Goal: Task Accomplishment & Management: Manage account settings

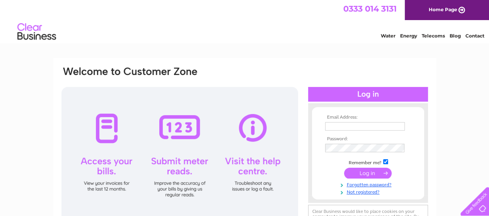
type input "[EMAIL_ADDRESS][DOMAIN_NAME]"
click at [363, 173] on input "submit" at bounding box center [368, 173] width 48 height 11
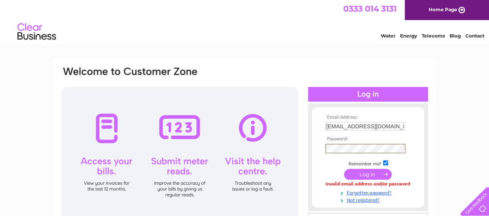
click at [366, 175] on input "submit" at bounding box center [368, 174] width 48 height 11
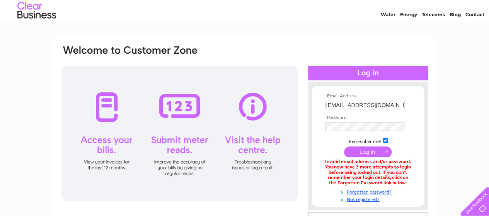
scroll to position [39, 0]
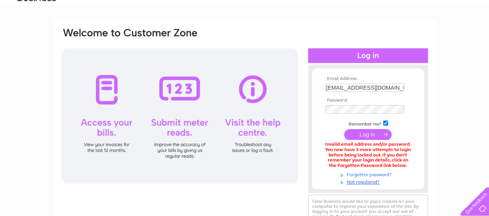
click at [359, 174] on link "Forgotten password?" at bounding box center [369, 174] width 88 height 7
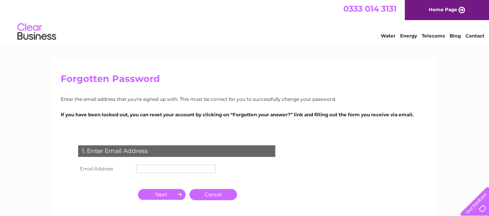
click at [197, 169] on input "text" at bounding box center [176, 169] width 80 height 9
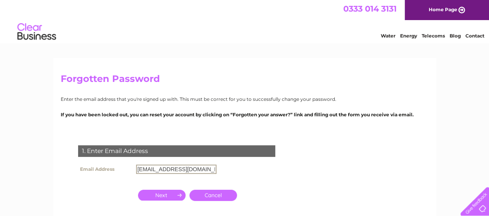
type input "petbeds@petsandleisure.co.uk"
click at [161, 198] on input "button" at bounding box center [162, 195] width 48 height 11
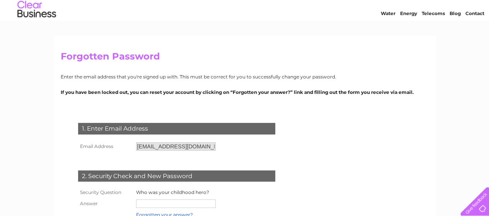
scroll to position [116, 0]
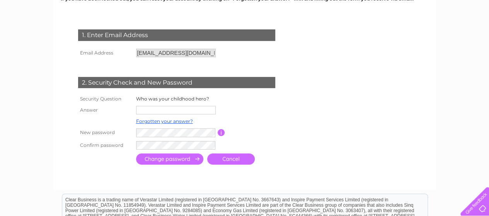
click at [182, 111] on input "text" at bounding box center [176, 110] width 80 height 9
click at [266, 119] on td at bounding box center [256, 121] width 62 height 10
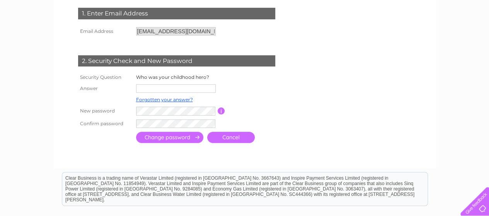
scroll to position [155, 0]
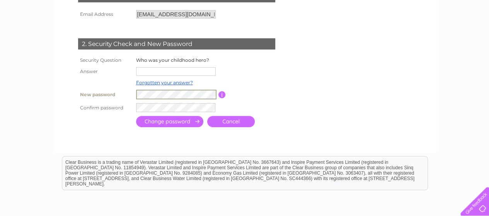
click at [276, 81] on td at bounding box center [257, 83] width 62 height 10
click at [286, 103] on td at bounding box center [210, 108] width 153 height 14
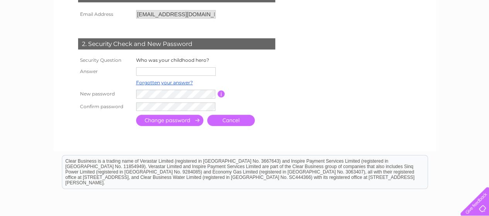
click at [165, 120] on input "submit" at bounding box center [169, 120] width 67 height 11
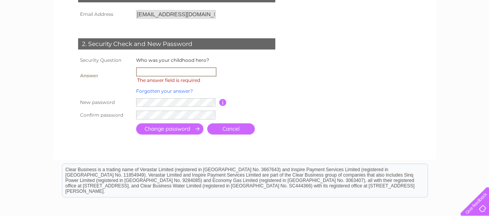
click at [165, 92] on link "Forgotten your answer?" at bounding box center [164, 91] width 57 height 6
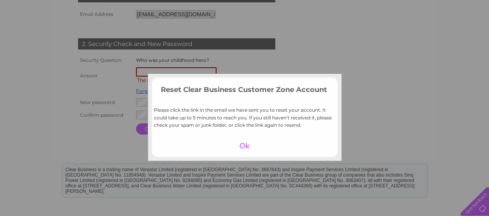
click at [245, 145] on div at bounding box center [245, 145] width 48 height 11
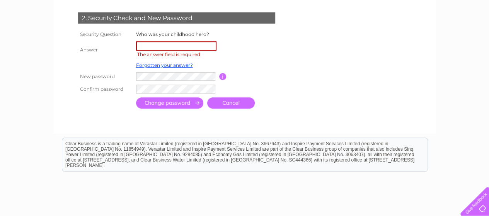
scroll to position [193, 0]
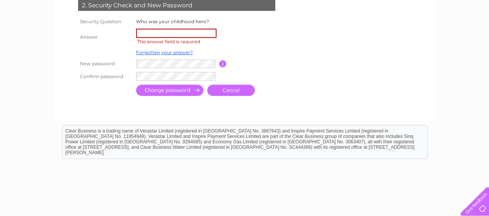
click at [226, 92] on link "Cancel" at bounding box center [231, 90] width 48 height 11
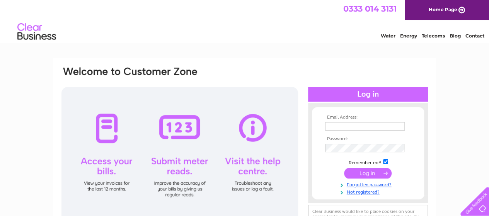
scroll to position [39, 0]
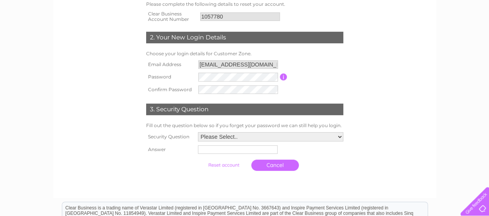
scroll to position [155, 0]
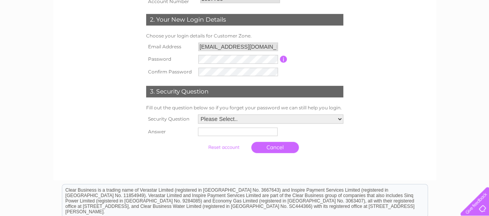
click at [286, 60] on input "button" at bounding box center [283, 59] width 7 height 7
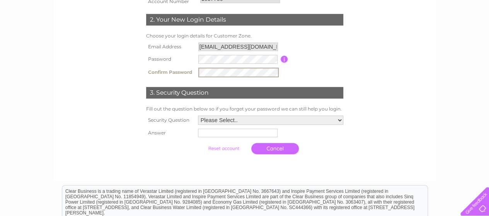
click at [243, 121] on select "Please Select.. In what town or city was your first job? In what town or city d…" at bounding box center [270, 120] width 145 height 9
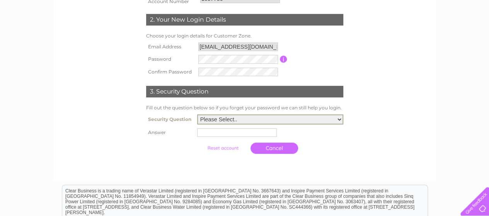
select select "5"
click at [197, 115] on select "Please Select.. In what town or city was your first job? In what town or city d…" at bounding box center [270, 120] width 146 height 10
click at [233, 134] on input "text" at bounding box center [238, 132] width 80 height 9
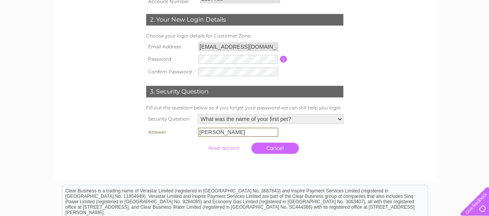
type input "Rex"
click at [235, 157] on td "Cancel" at bounding box center [270, 148] width 149 height 19
click at [226, 147] on input "submit" at bounding box center [224, 147] width 48 height 11
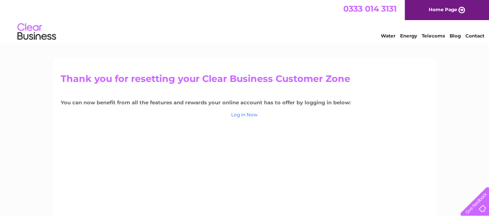
click at [244, 115] on link "Log in Now" at bounding box center [244, 115] width 27 height 6
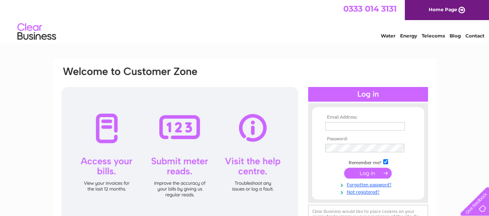
type input "[EMAIL_ADDRESS][DOMAIN_NAME]"
click at [364, 172] on input "submit" at bounding box center [368, 173] width 48 height 11
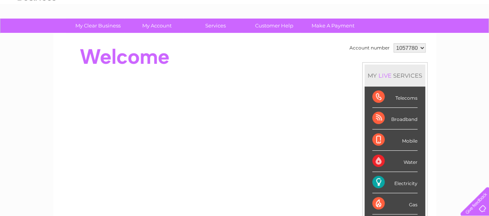
scroll to position [39, 0]
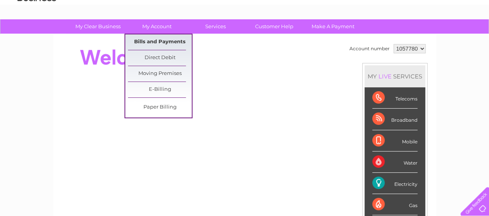
click at [154, 39] on link "Bills and Payments" at bounding box center [160, 41] width 64 height 15
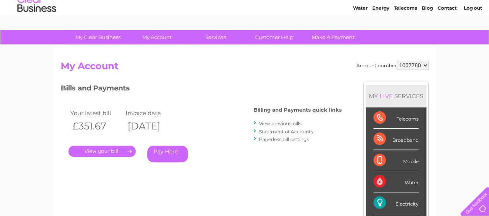
scroll to position [39, 0]
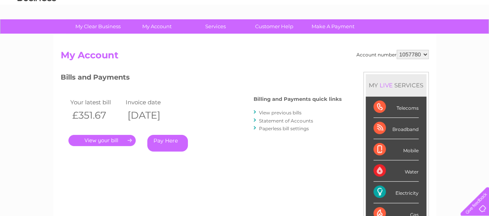
click at [103, 140] on link "." at bounding box center [101, 140] width 67 height 11
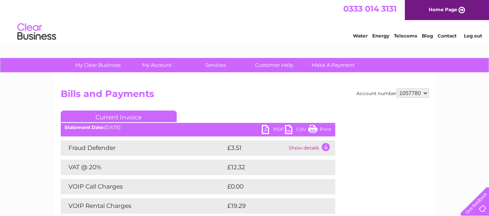
click at [267, 130] on link "PDF" at bounding box center [273, 130] width 23 height 11
